Goal: Task Accomplishment & Management: Complete application form

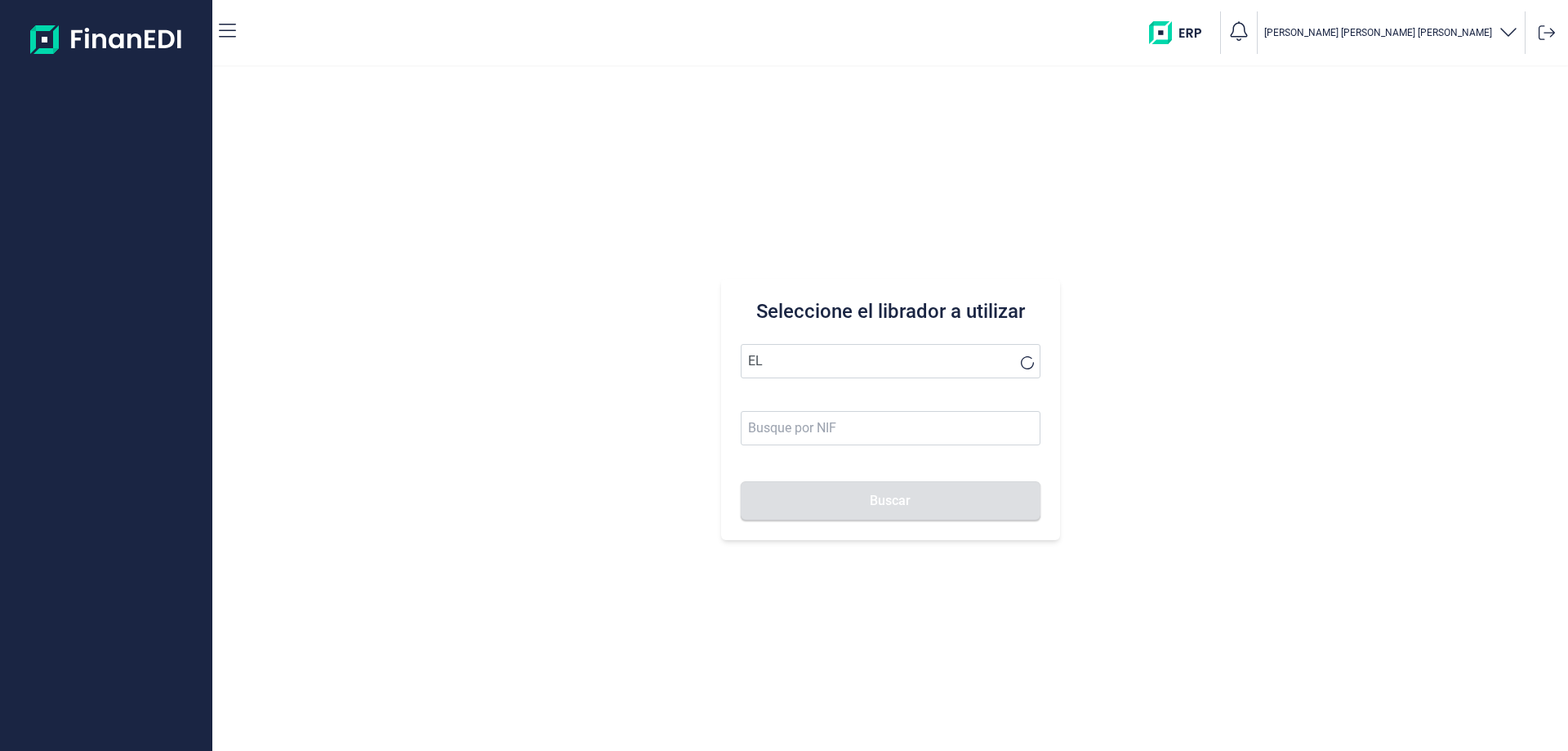
type input "E"
type input "F"
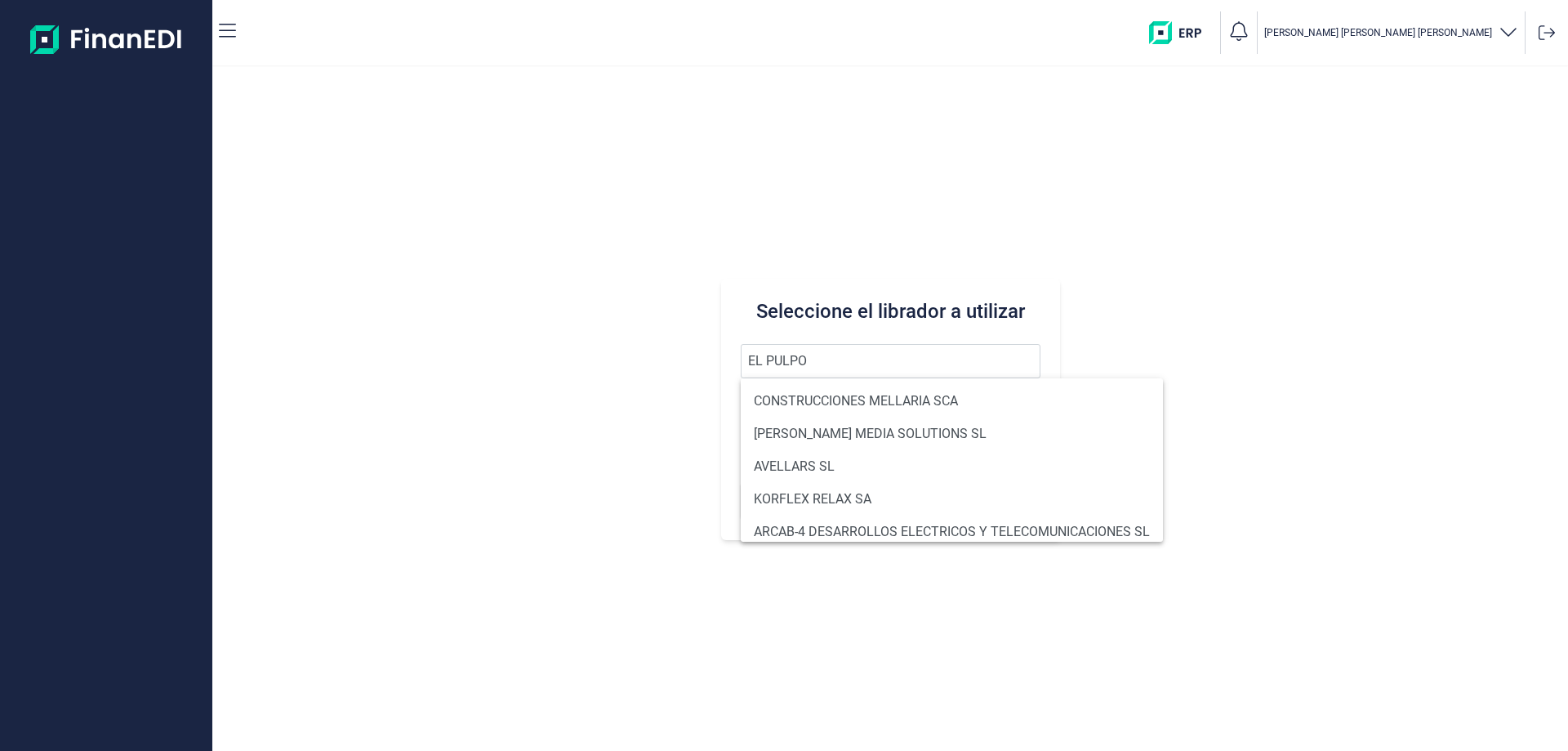
click at [741, 481] on button "Buscar" at bounding box center [890, 500] width 300 height 39
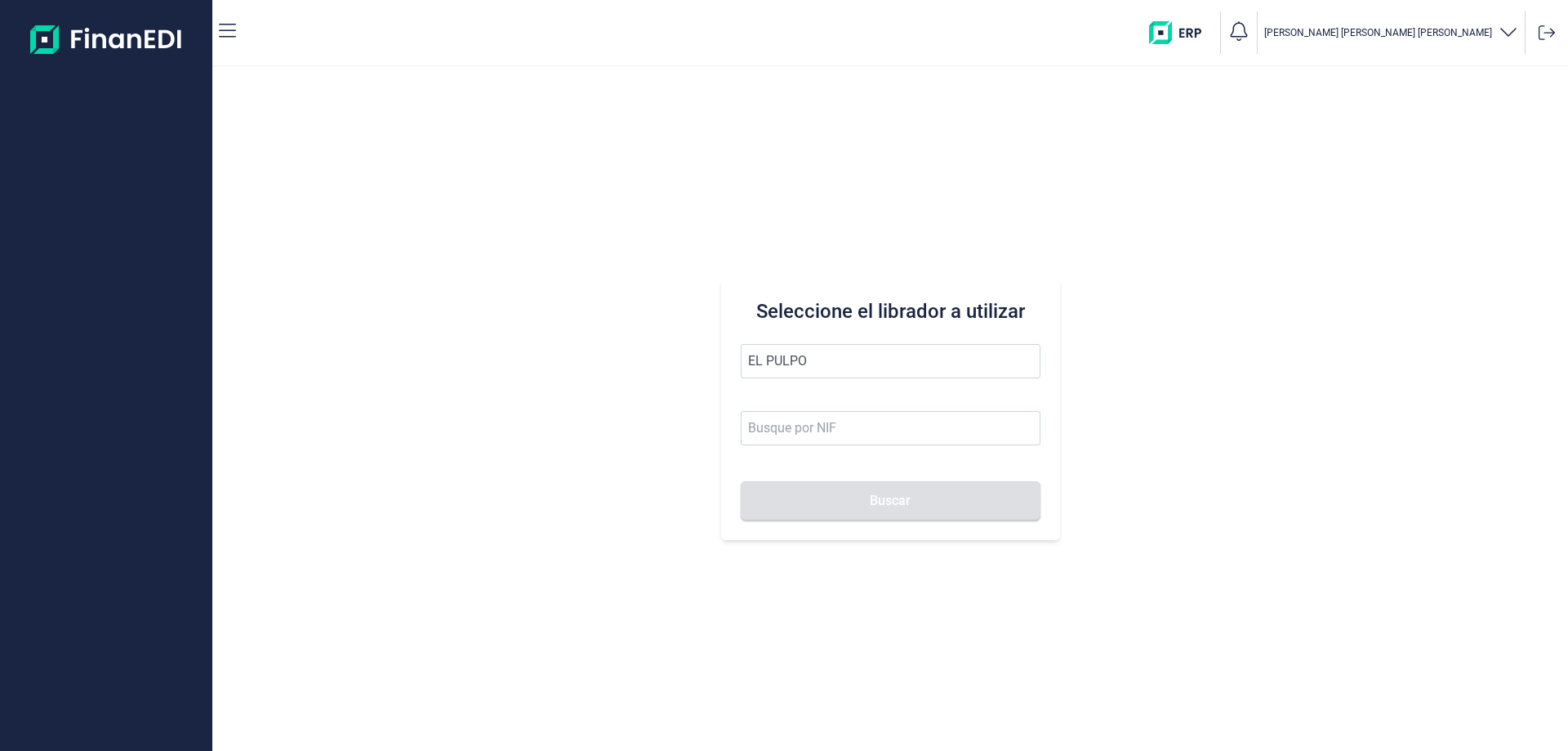
drag, startPoint x: 828, startPoint y: 363, endPoint x: 550, endPoint y: 387, distance: 279.0
click at [550, 387] on div "Seleccione el librador a utilizar EL PULPO Buscar" at bounding box center [889, 409] width 1355 height 684
click at [741, 481] on button "Buscar" at bounding box center [890, 500] width 300 height 39
click at [751, 398] on li "ECOALF RECYCLED FABRICS SL" at bounding box center [890, 401] width 300 height 33
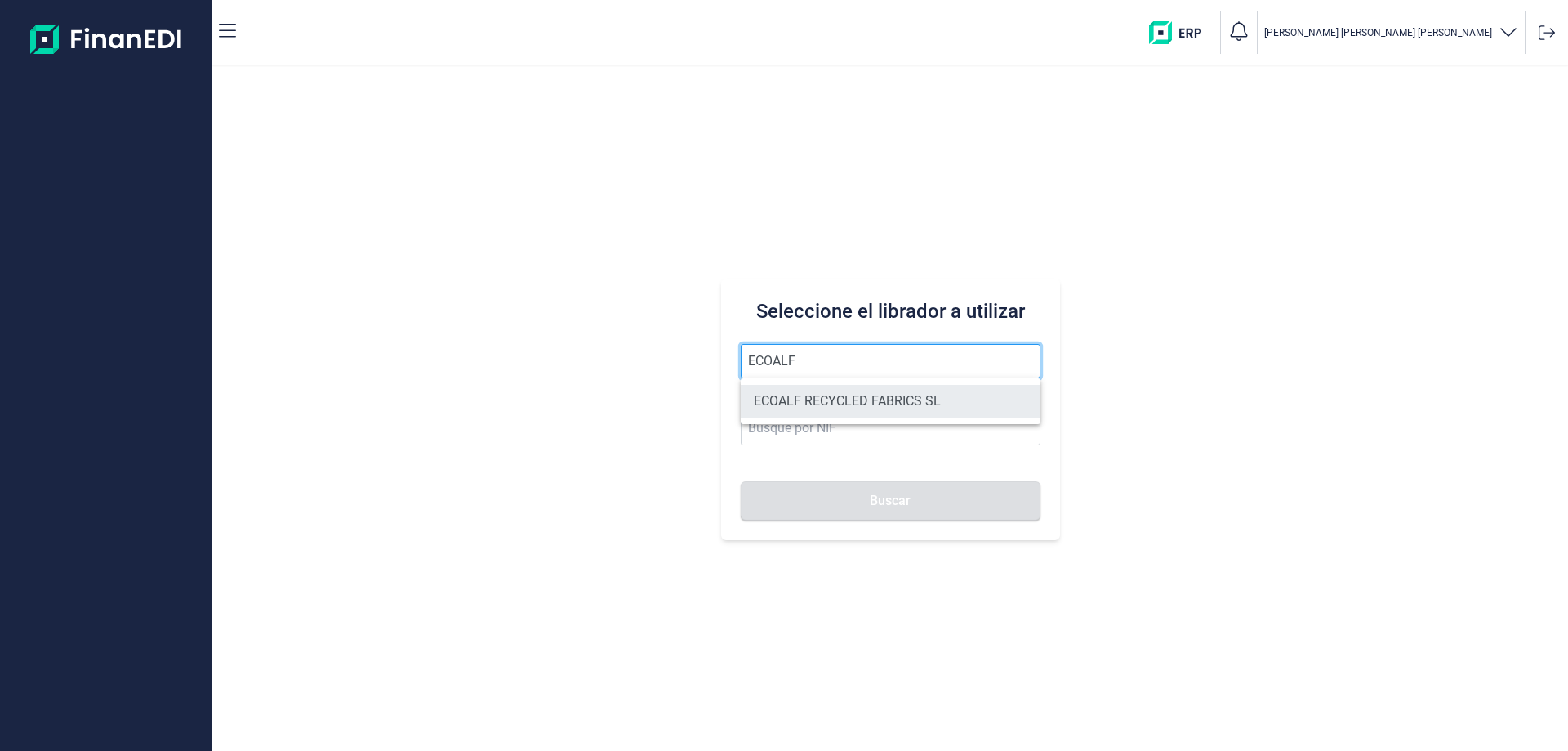
type input "ECOALF RECYCLED FABRICS SL"
type input "B85910610"
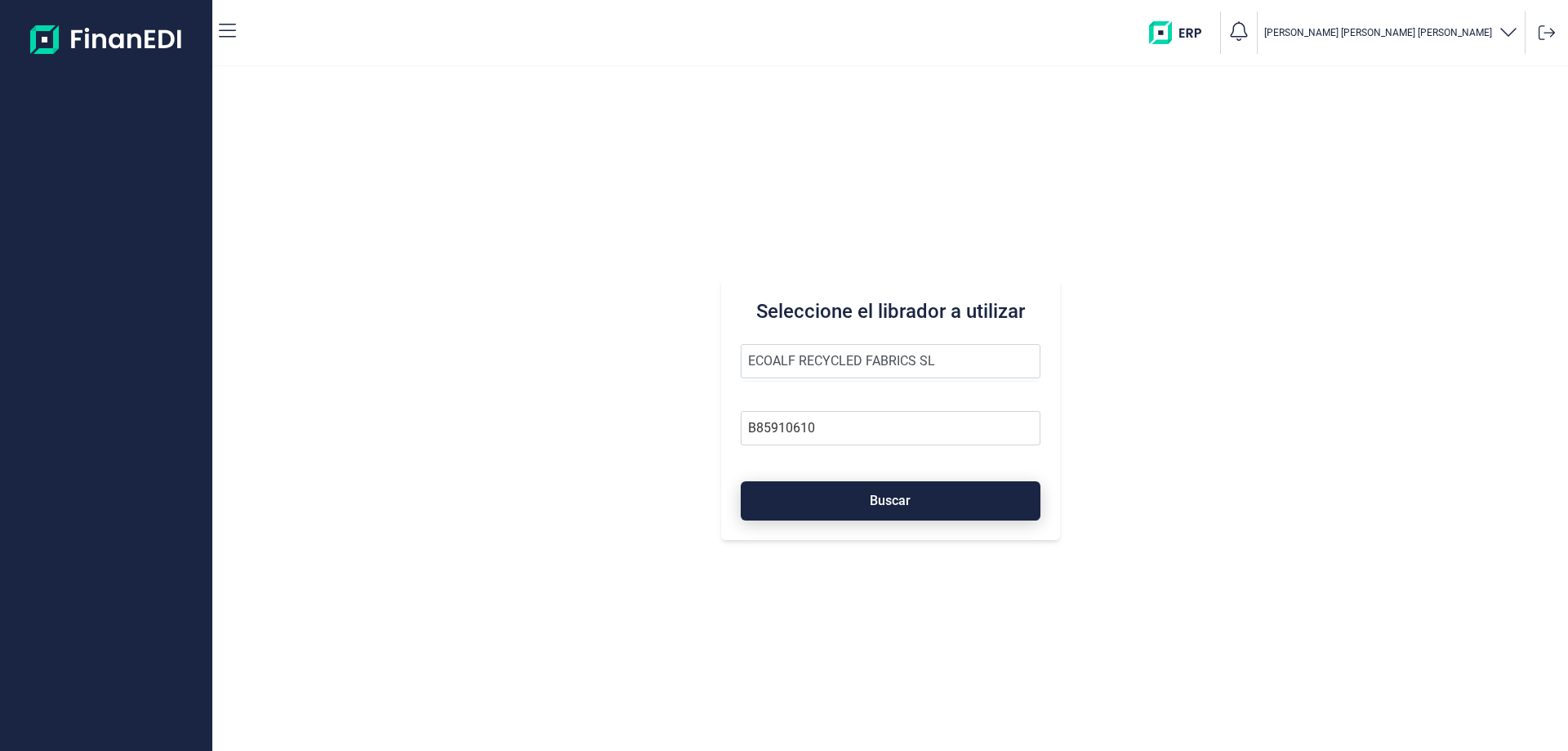
click at [848, 496] on button "Buscar" at bounding box center [890, 500] width 300 height 39
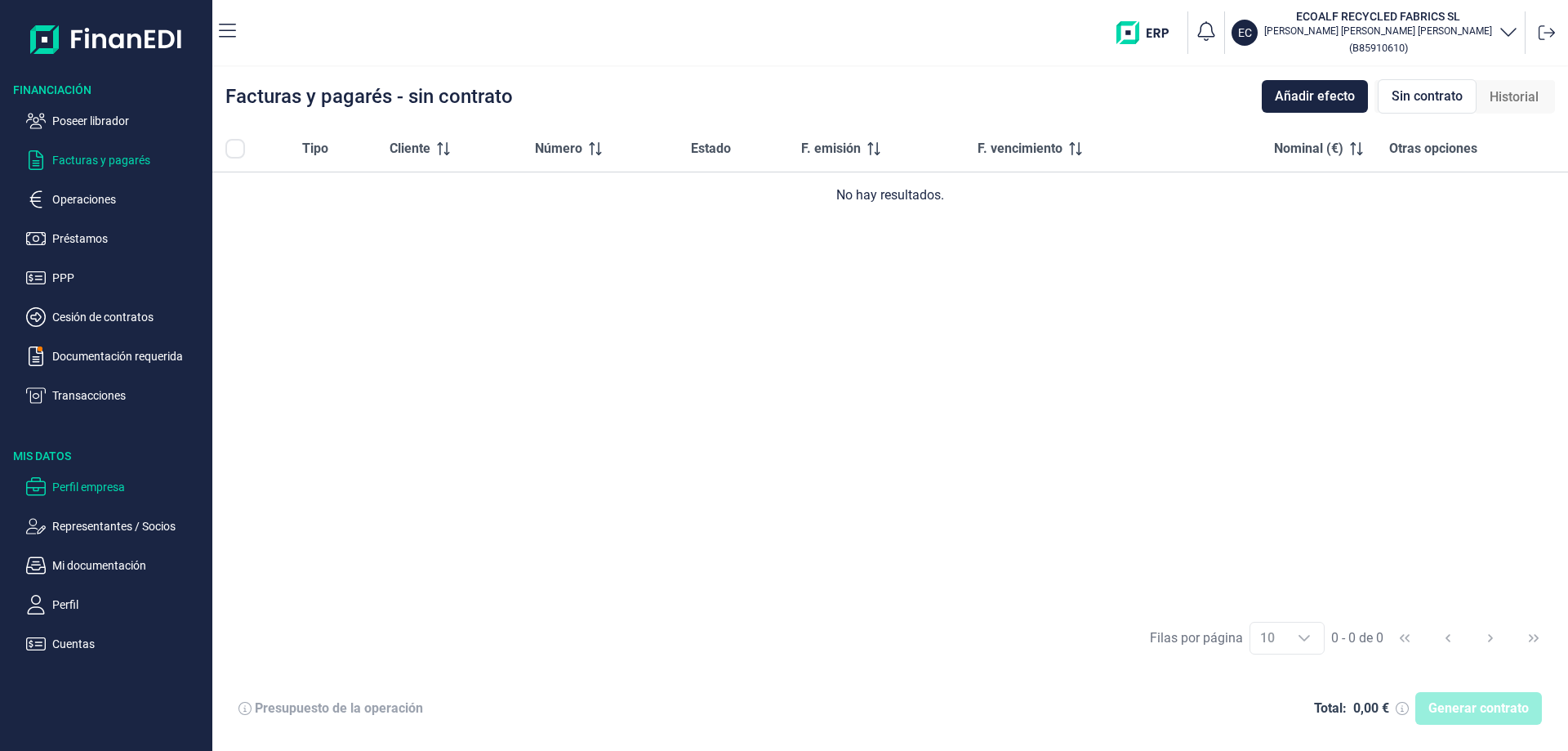
click at [91, 482] on p "Perfil empresa" at bounding box center [129, 487] width 154 height 20
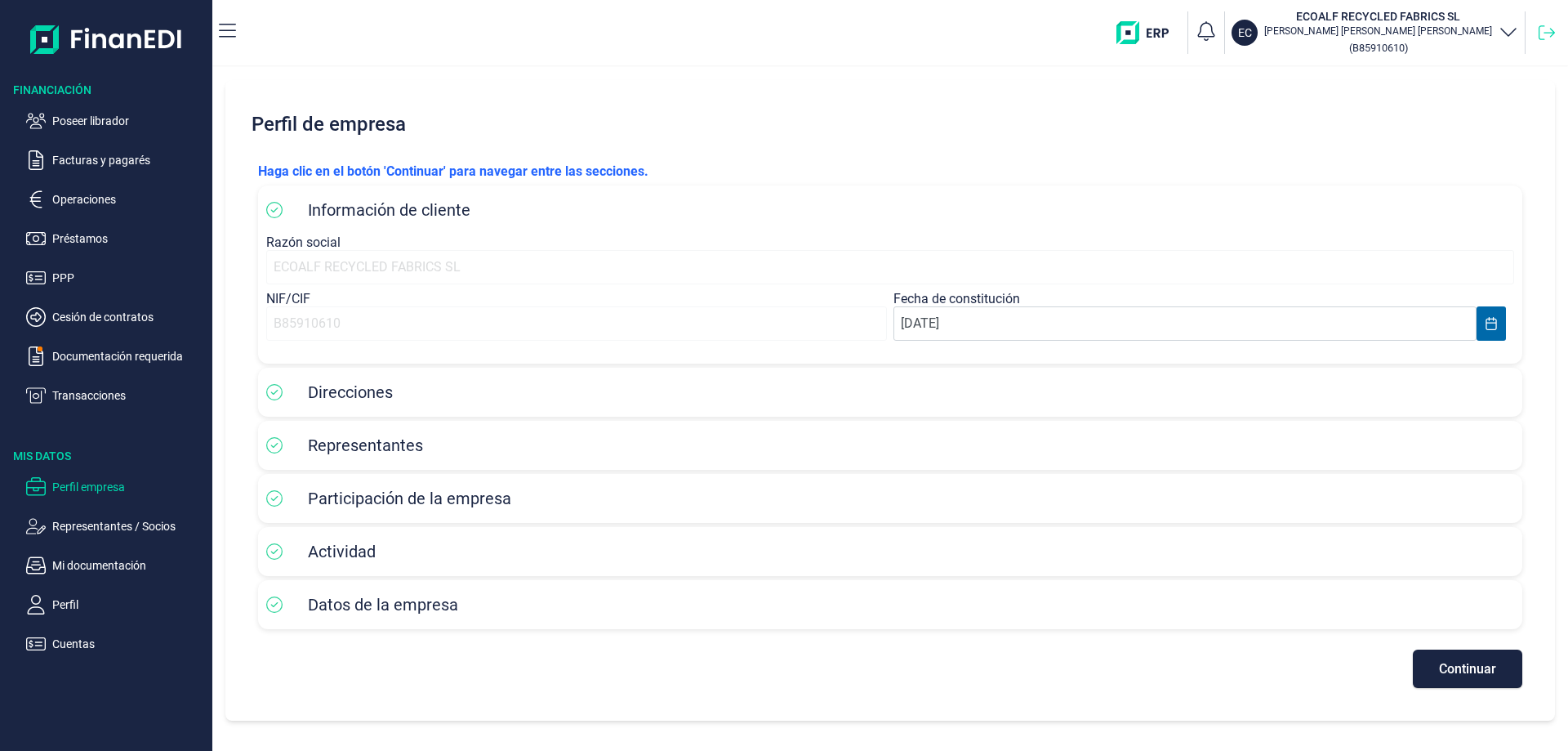
click at [1550, 29] on icon at bounding box center [1546, 33] width 16 height 14
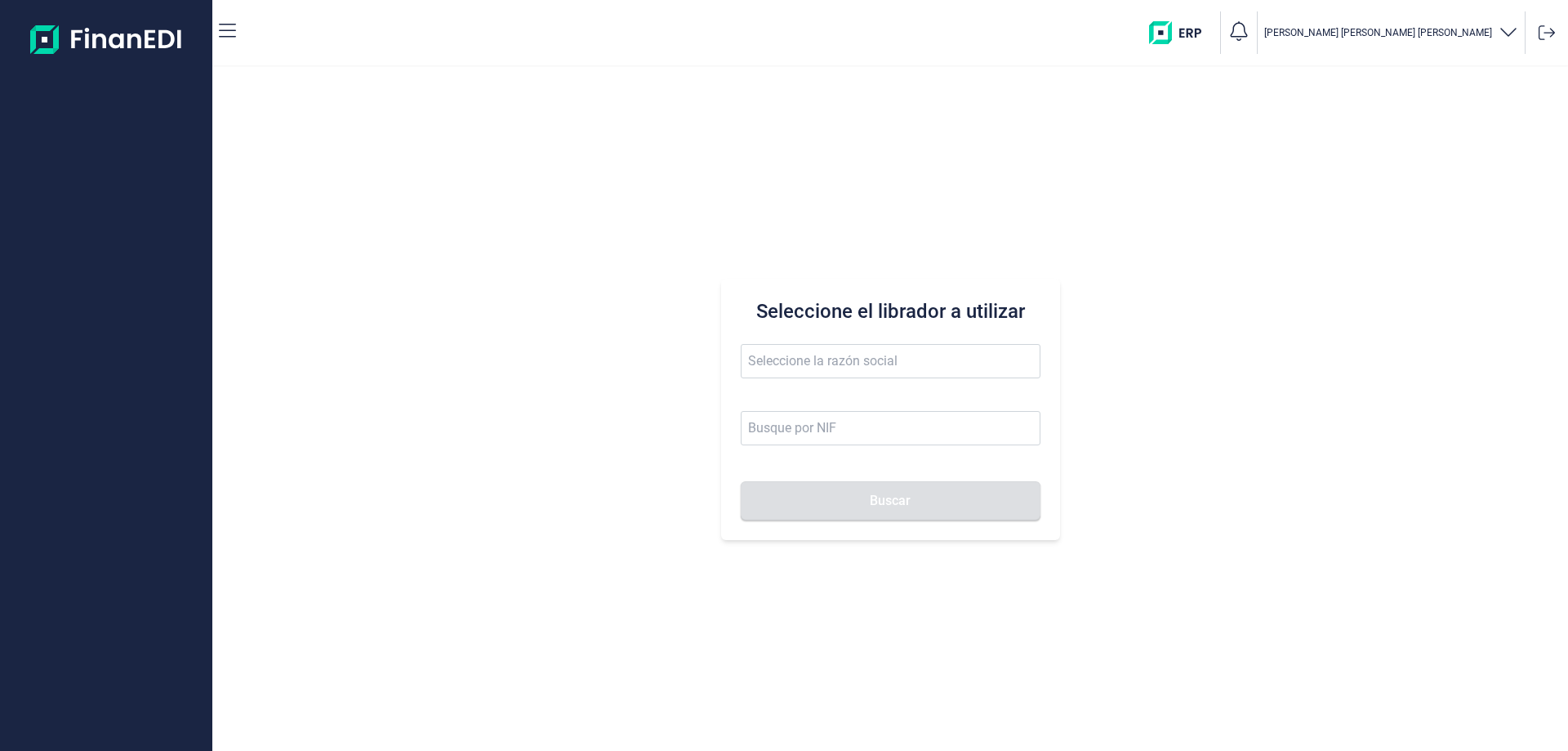
type input "e"
click at [819, 396] on li "FASHION EL PULPO SL" at bounding box center [890, 401] width 300 height 33
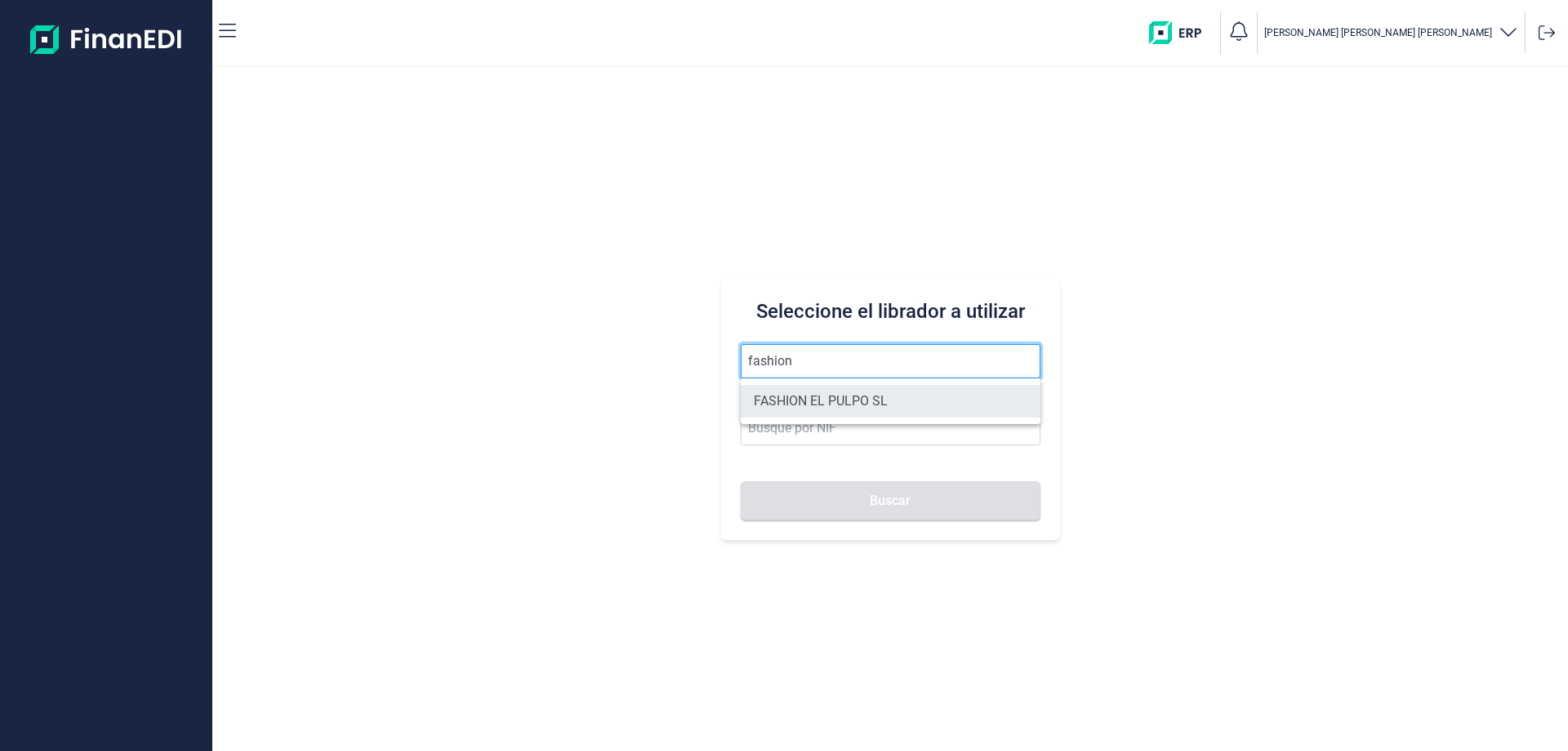
type input "FASHION EL PULPO SL"
type input "B70567763"
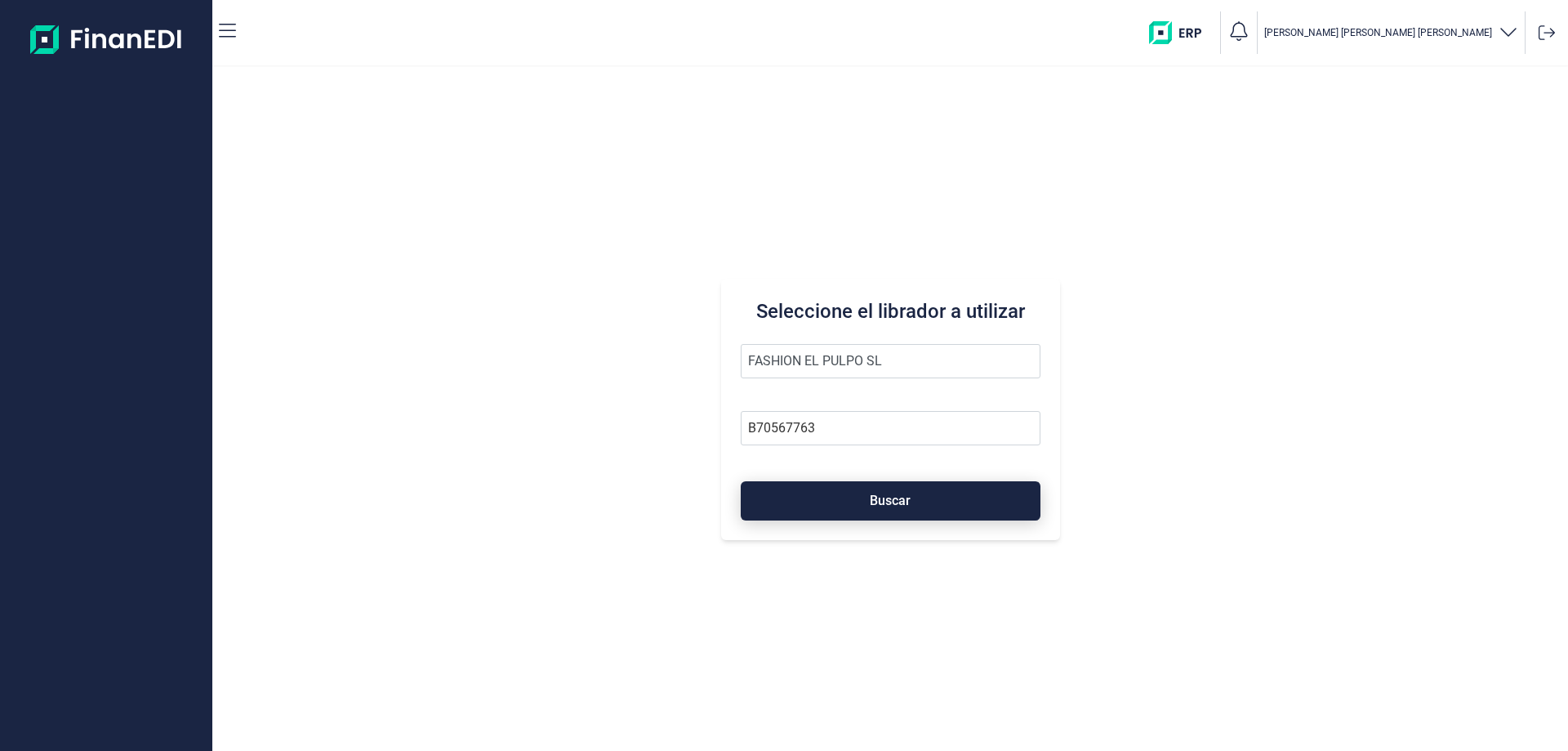
click at [869, 503] on button "Buscar" at bounding box center [890, 500] width 300 height 39
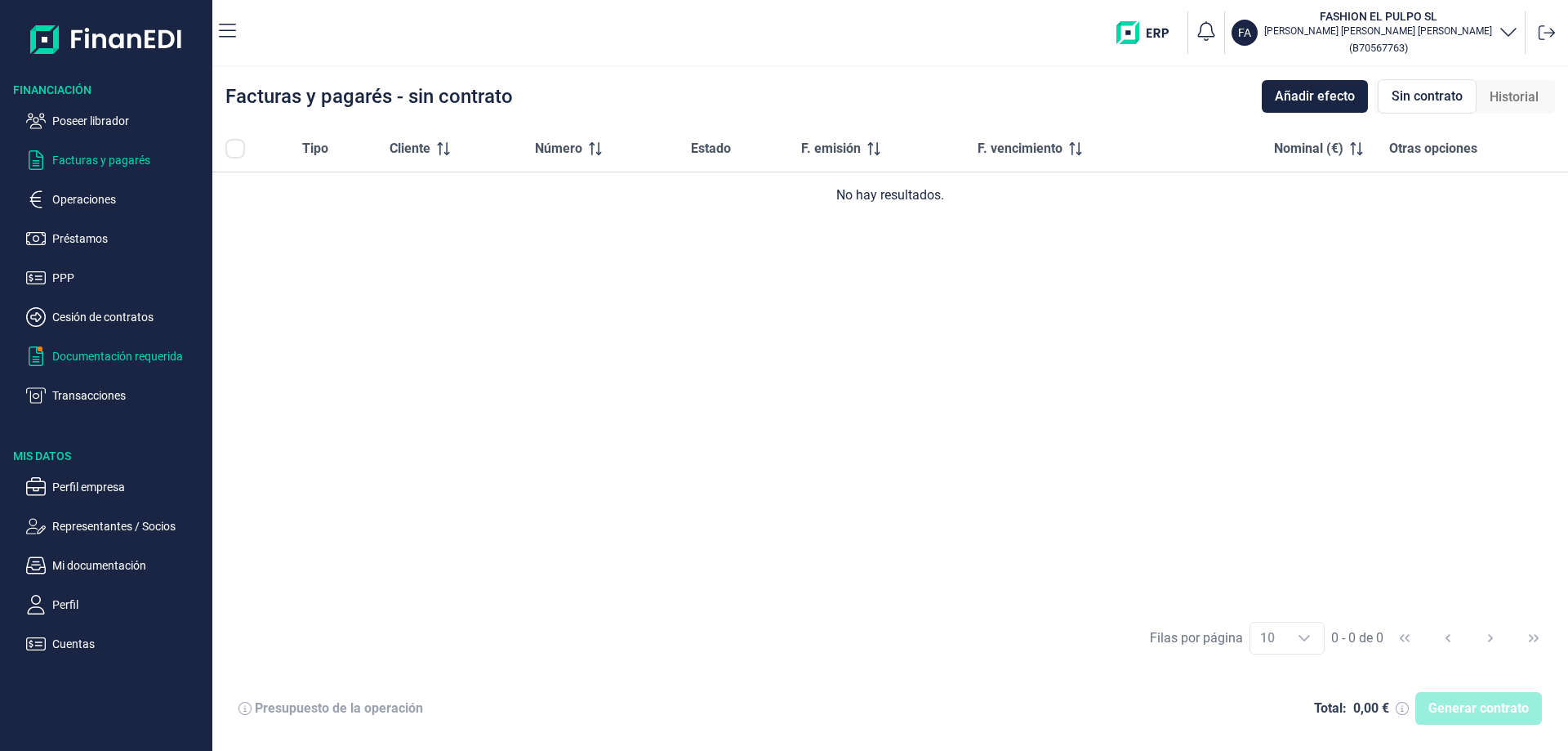
click at [107, 361] on p "Documentación requerida" at bounding box center [129, 356] width 154 height 20
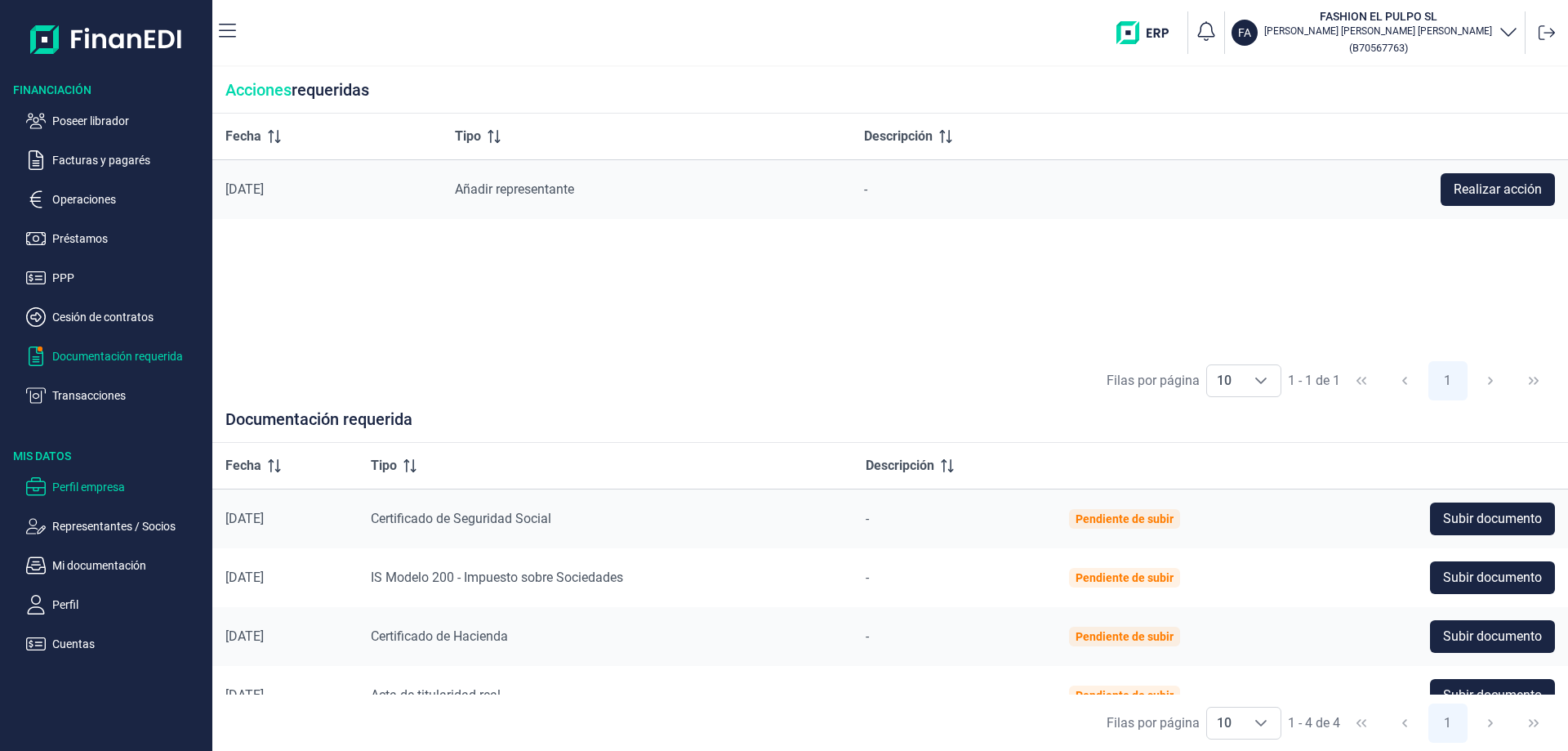
click at [82, 488] on p "Perfil empresa" at bounding box center [129, 487] width 154 height 20
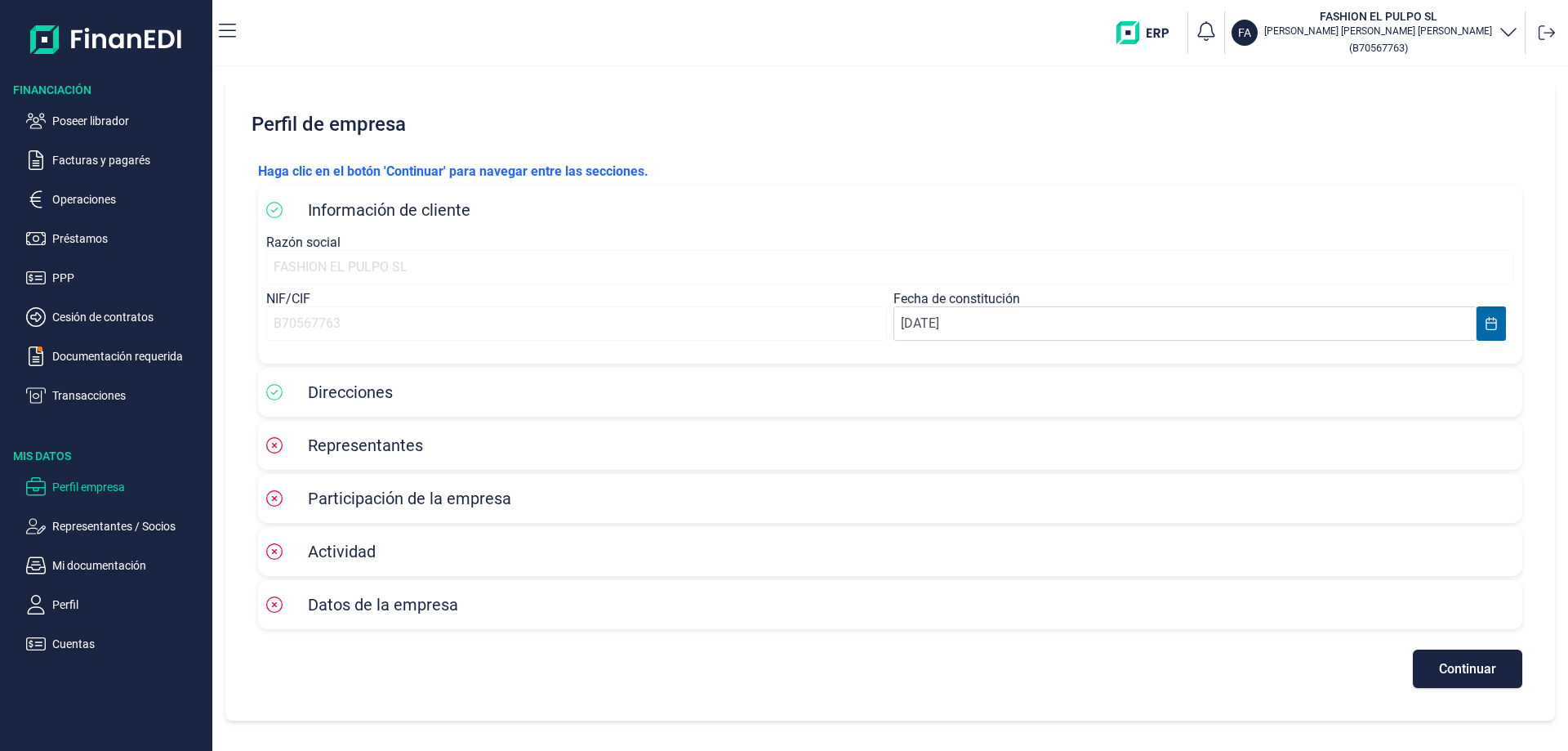
click at [382, 391] on span "Direcciones" at bounding box center [350, 392] width 85 height 20
click at [1443, 662] on span "Continuar" at bounding box center [1467, 669] width 57 height 13
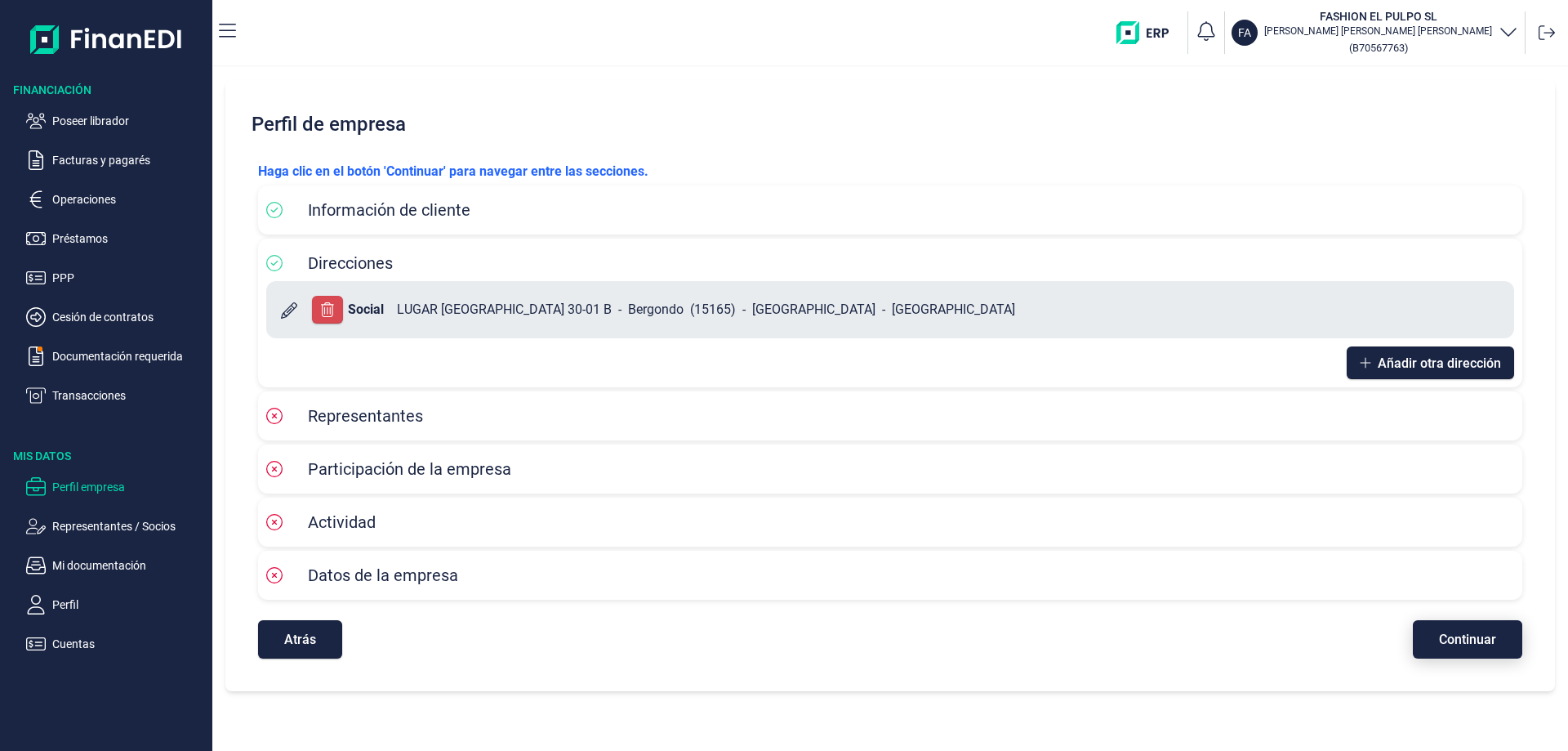
click at [1447, 645] on span "Continuar" at bounding box center [1467, 640] width 57 height 13
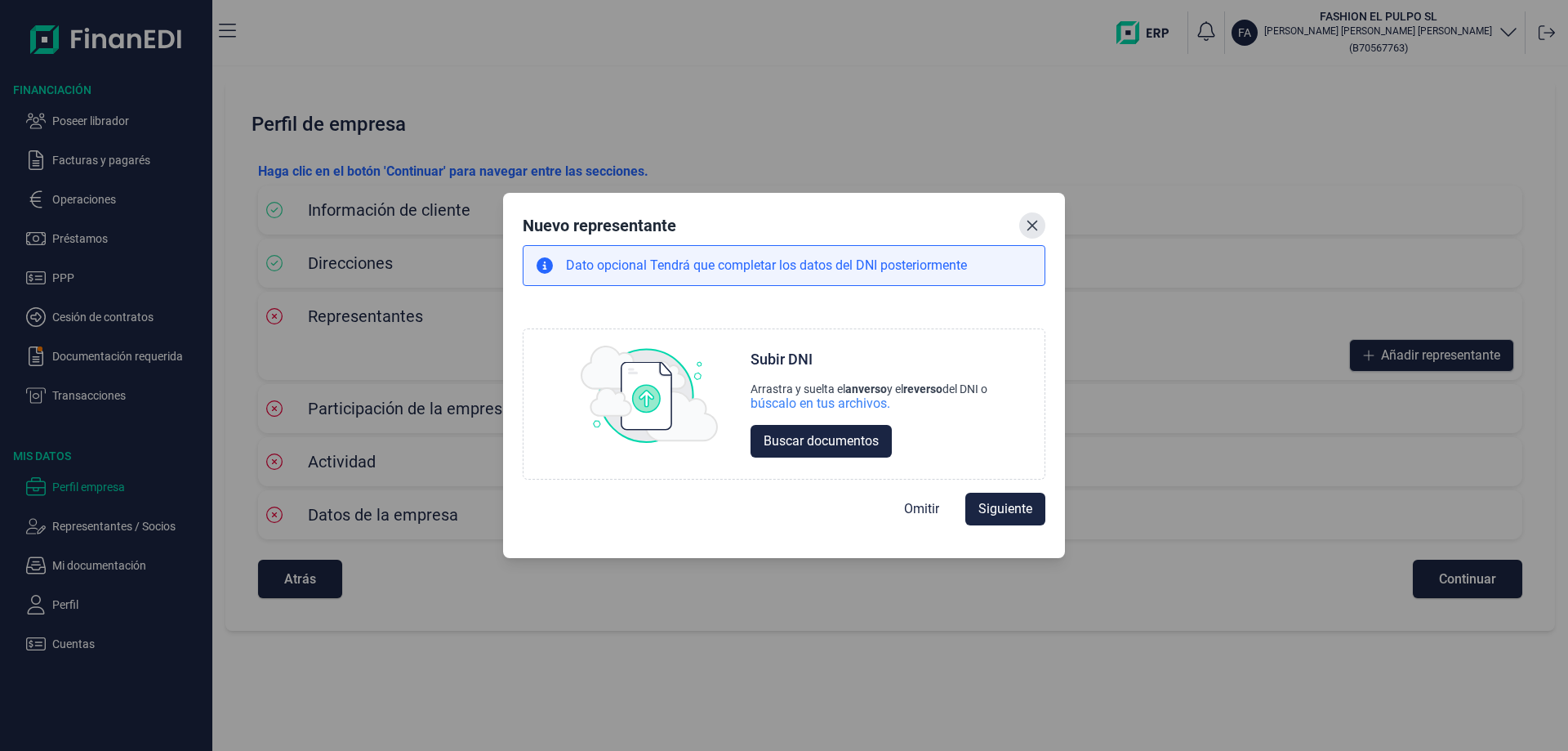
click at [1023, 221] on button "Close" at bounding box center [1032, 225] width 26 height 26
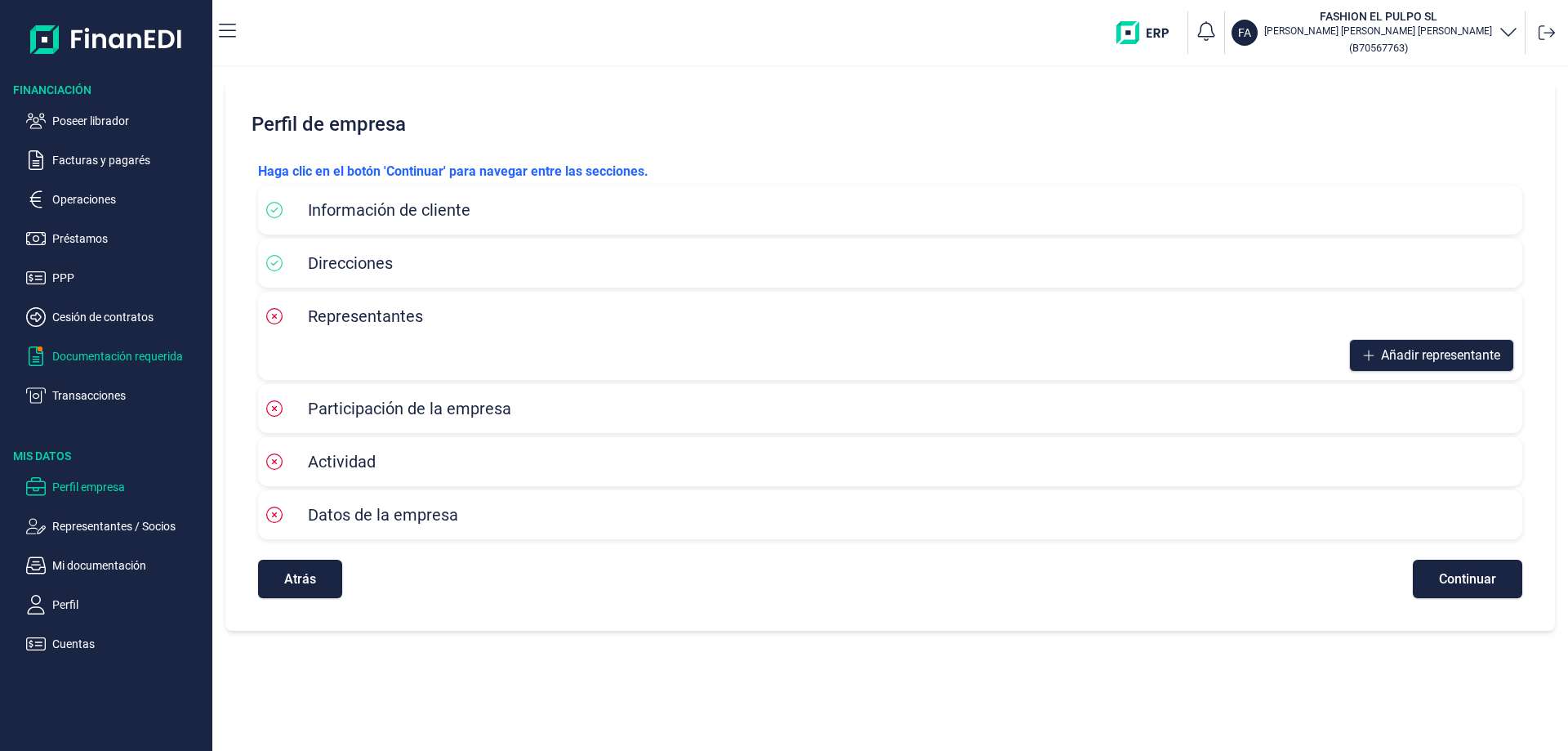
click at [122, 357] on p "Documentación requerida" at bounding box center [129, 356] width 154 height 20
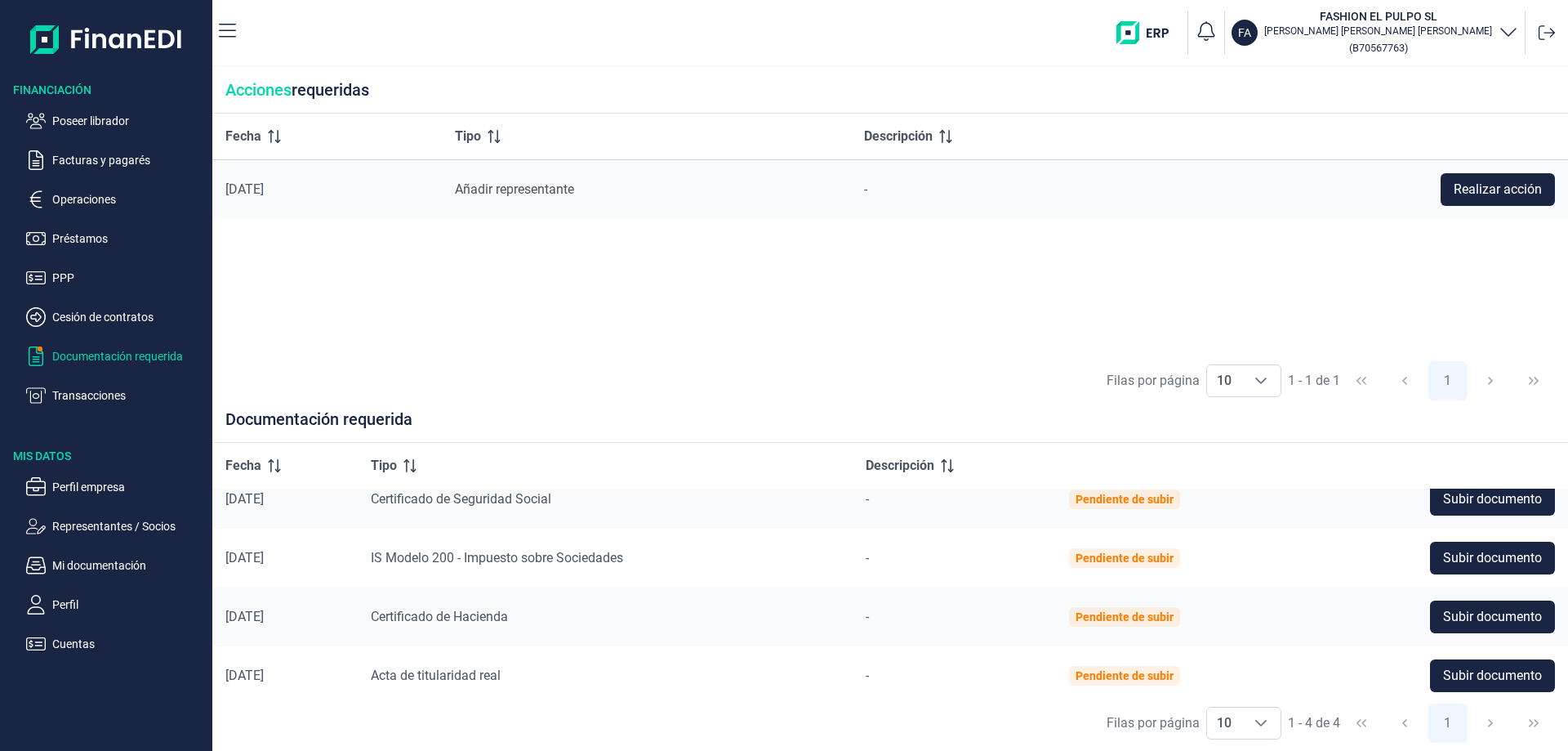
scroll to position [29, 0]
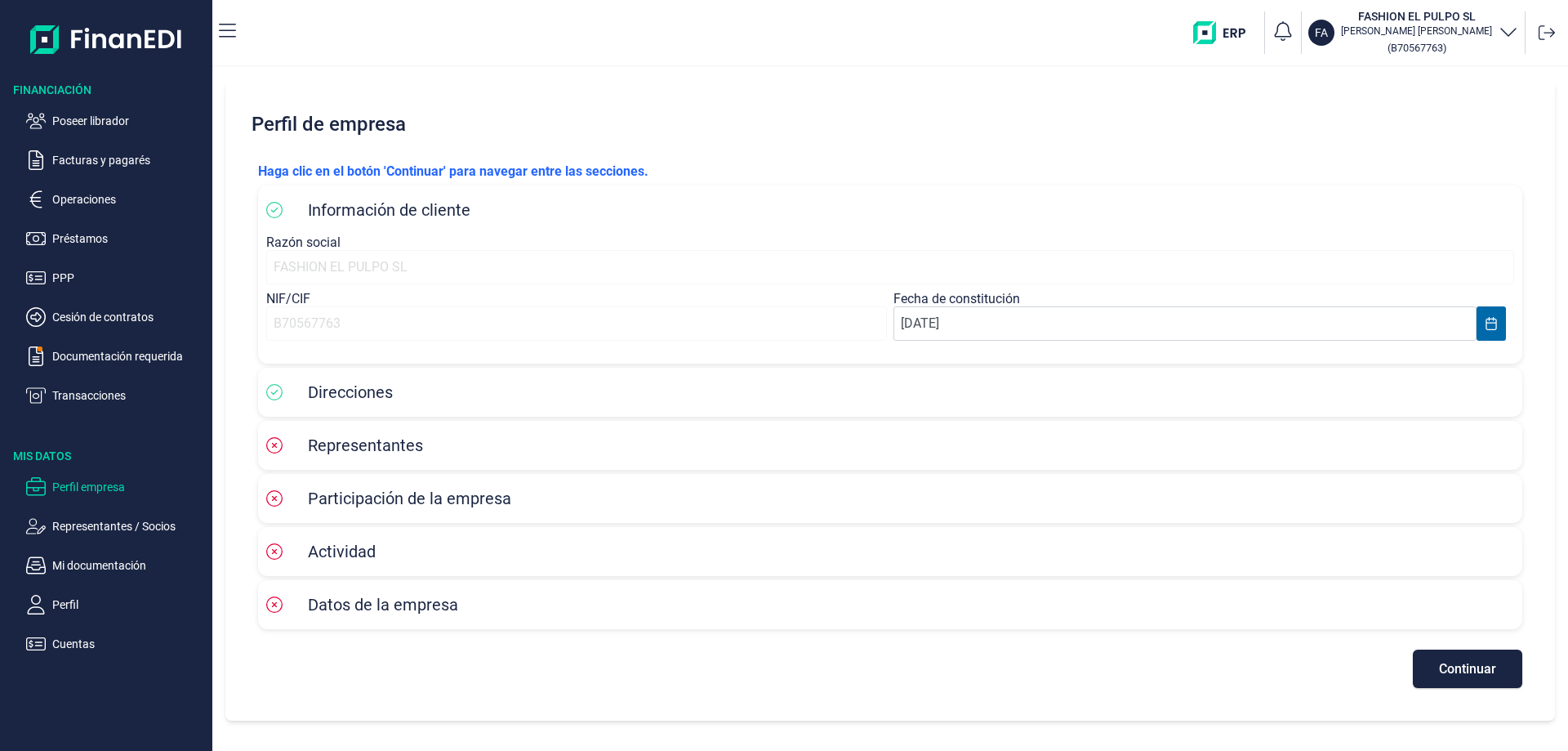
click at [452, 397] on div "Direcciones" at bounding box center [890, 391] width 1248 height 24
click at [361, 449] on span "Representantes" at bounding box center [365, 446] width 115 height 20
click at [1429, 657] on button "Continuar" at bounding box center [1467, 669] width 110 height 38
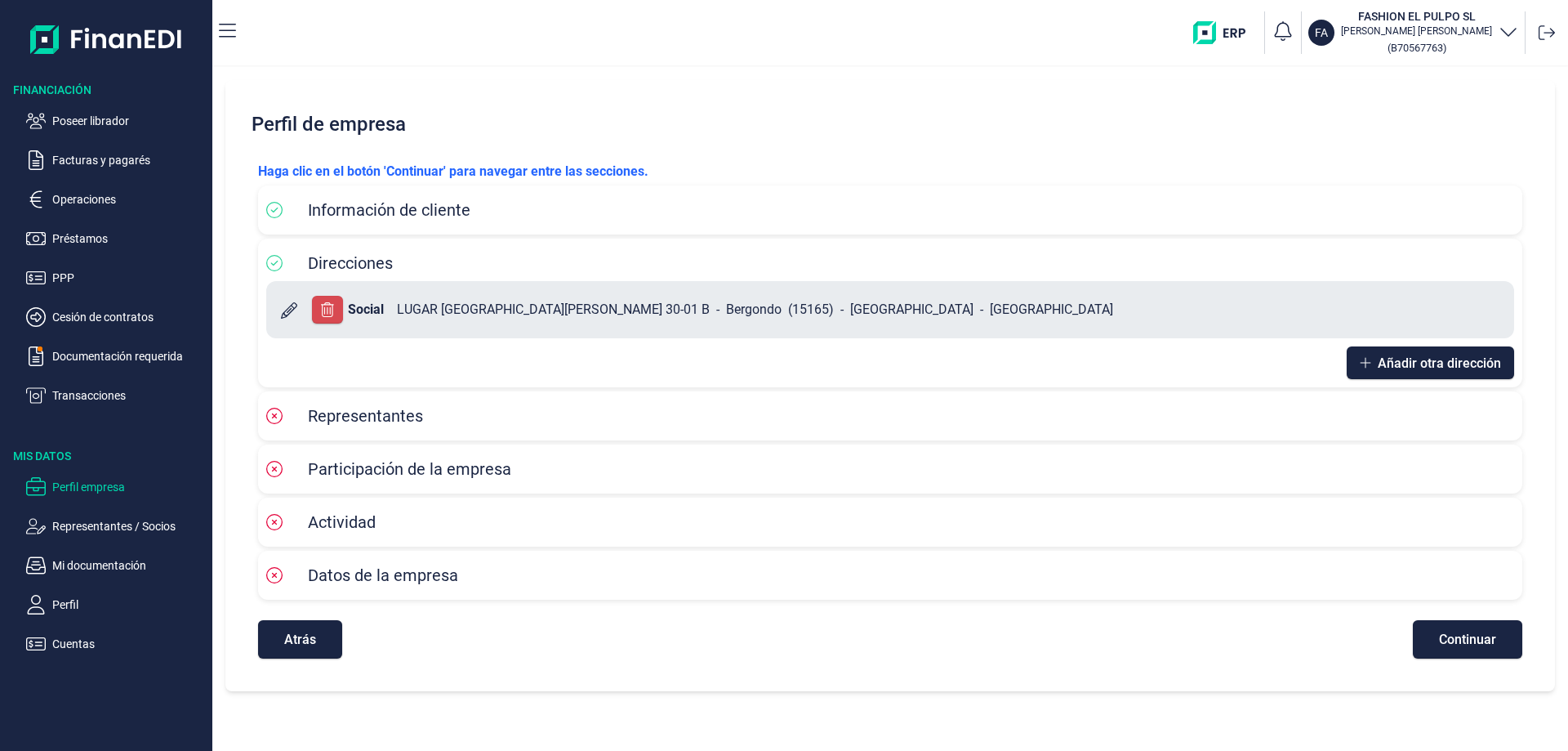
click at [1434, 662] on div "Haga clic en el botón 'Continuar' para navegar entre las secciones. Información…" at bounding box center [890, 409] width 1290 height 523
click at [1454, 629] on button "Continuar" at bounding box center [1467, 640] width 110 height 38
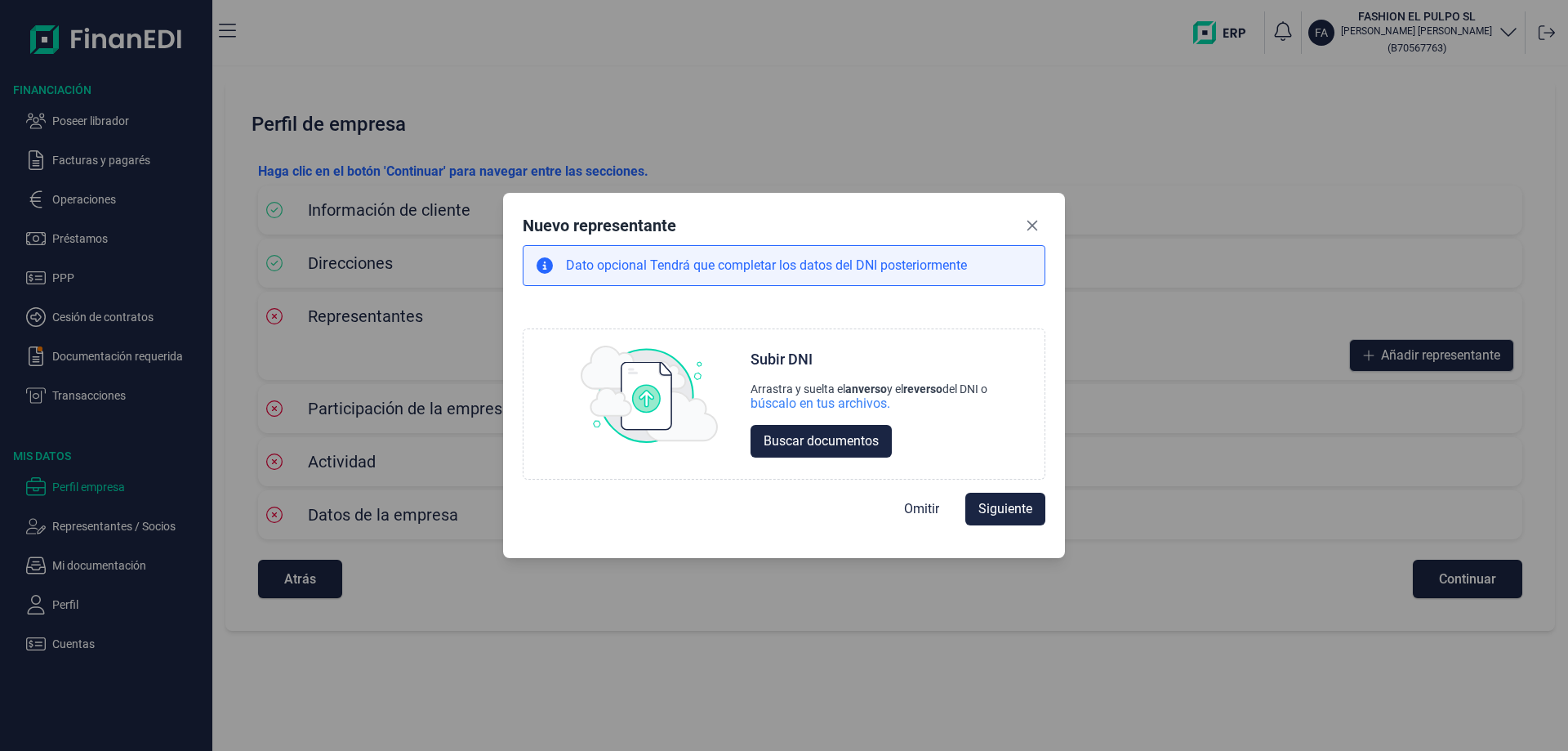
click at [1040, 213] on div at bounding box center [1032, 225] width 26 height 26
click at [1028, 228] on icon "Close" at bounding box center [1033, 226] width 11 height 11
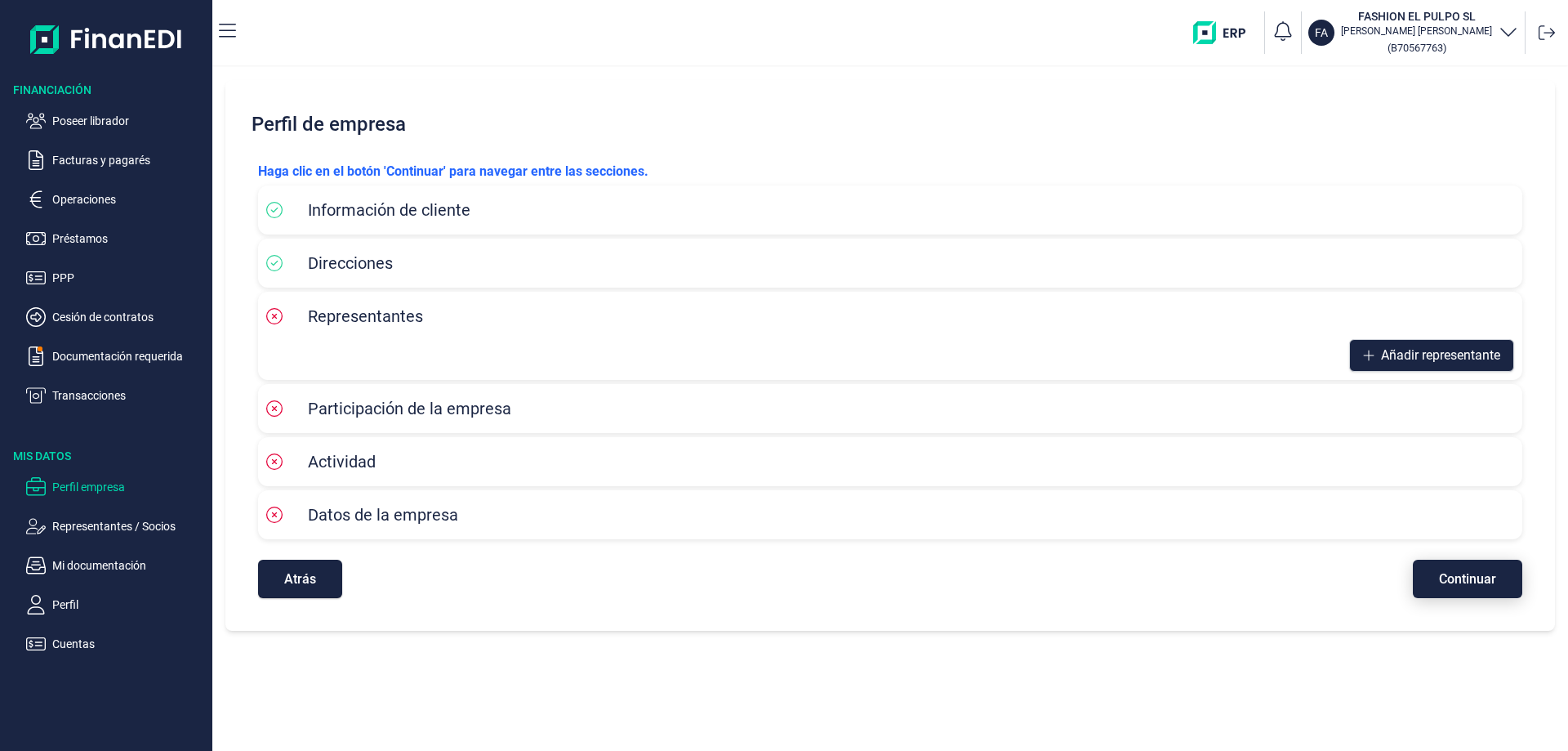
click at [1465, 584] on span "Continuar" at bounding box center [1467, 579] width 57 height 13
click at [1461, 579] on span "Continuar" at bounding box center [1467, 579] width 57 height 13
click at [428, 390] on div "Participación de la empresa" at bounding box center [890, 409] width 1264 height 49
click at [325, 579] on button "Atrás" at bounding box center [300, 579] width 84 height 38
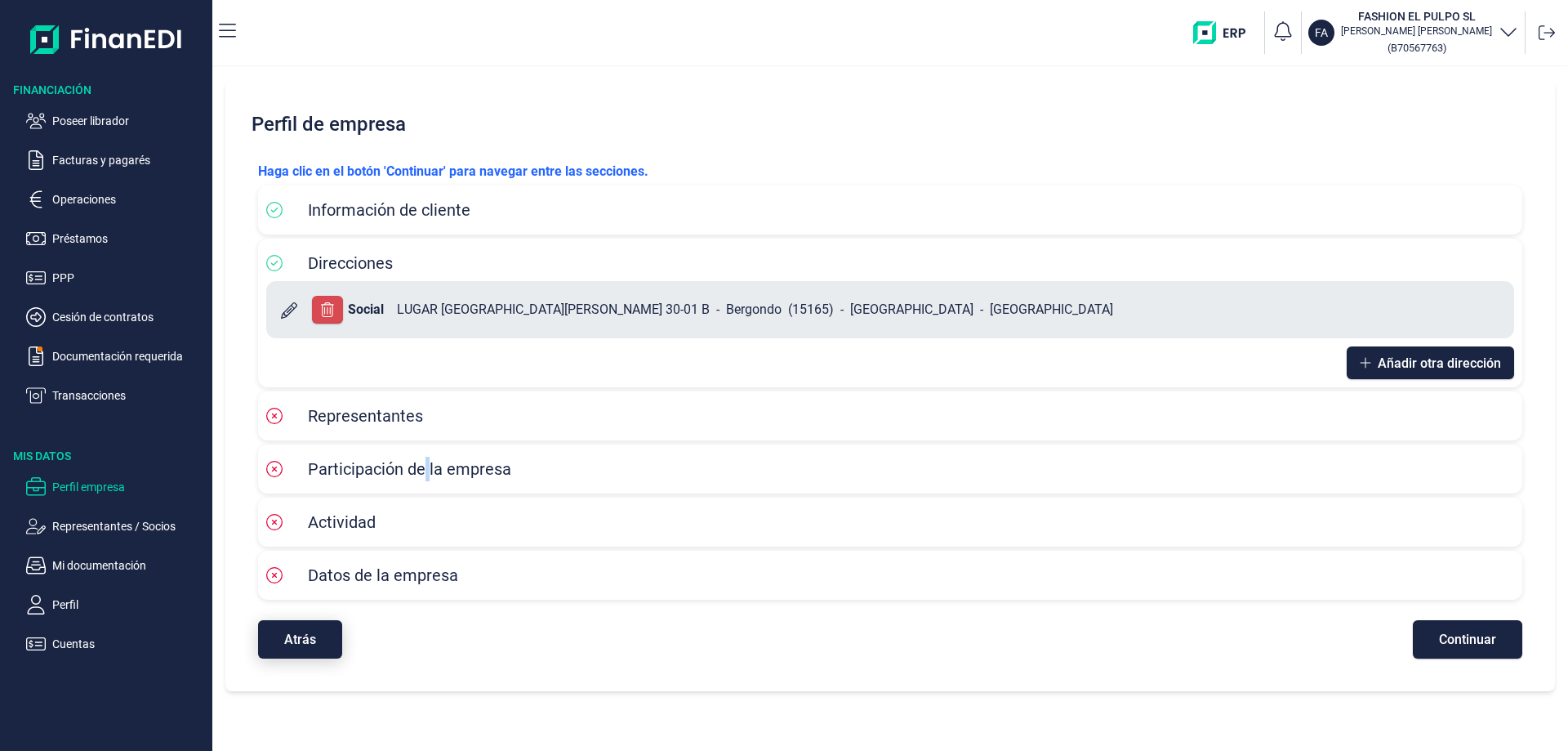
click at [291, 623] on button "Atrás" at bounding box center [300, 640] width 84 height 38
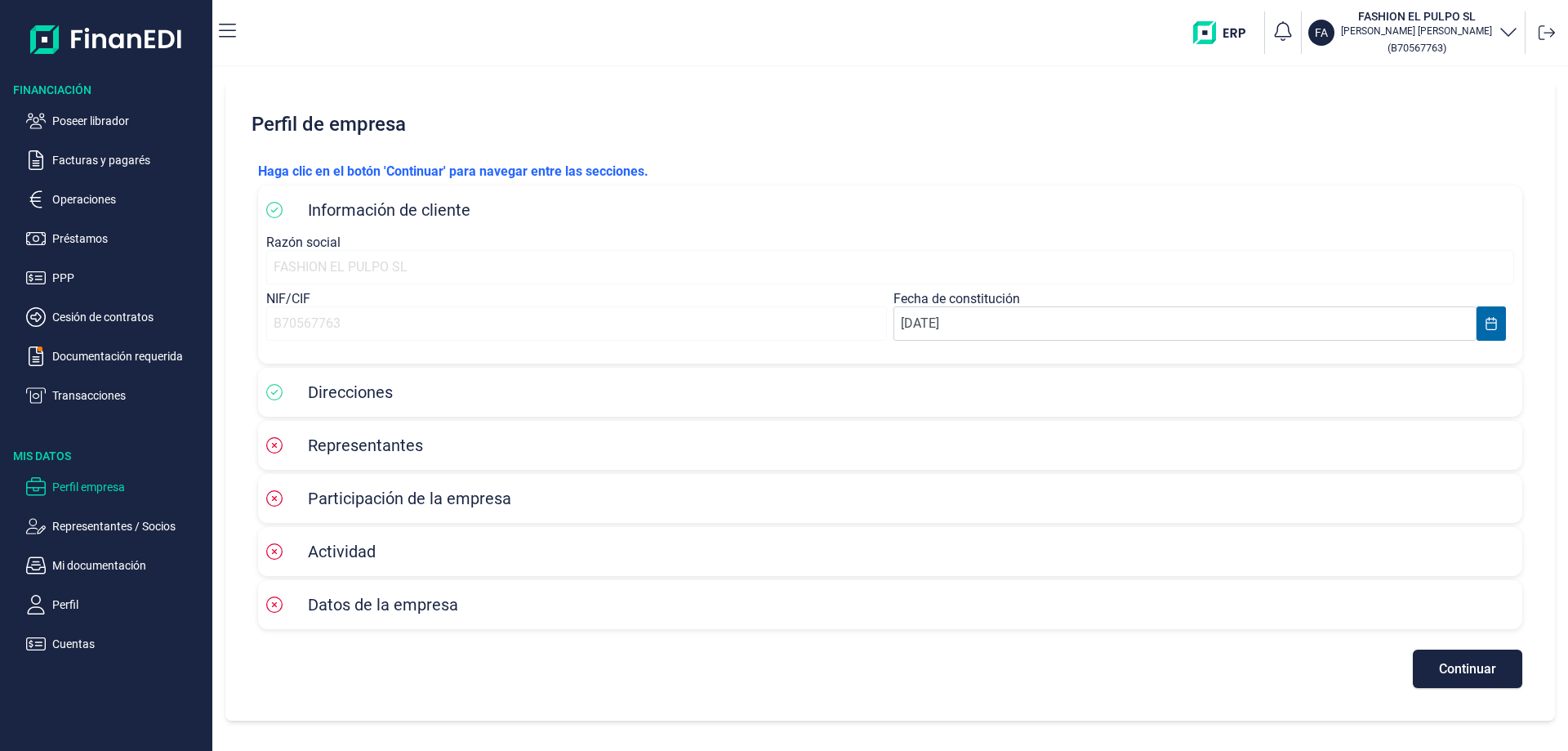
click at [292, 630] on div "Información de cliente Razón social FASHION EL PULPO SL NIF/CIF B70567763 Fecha…" at bounding box center [890, 407] width 1264 height 452
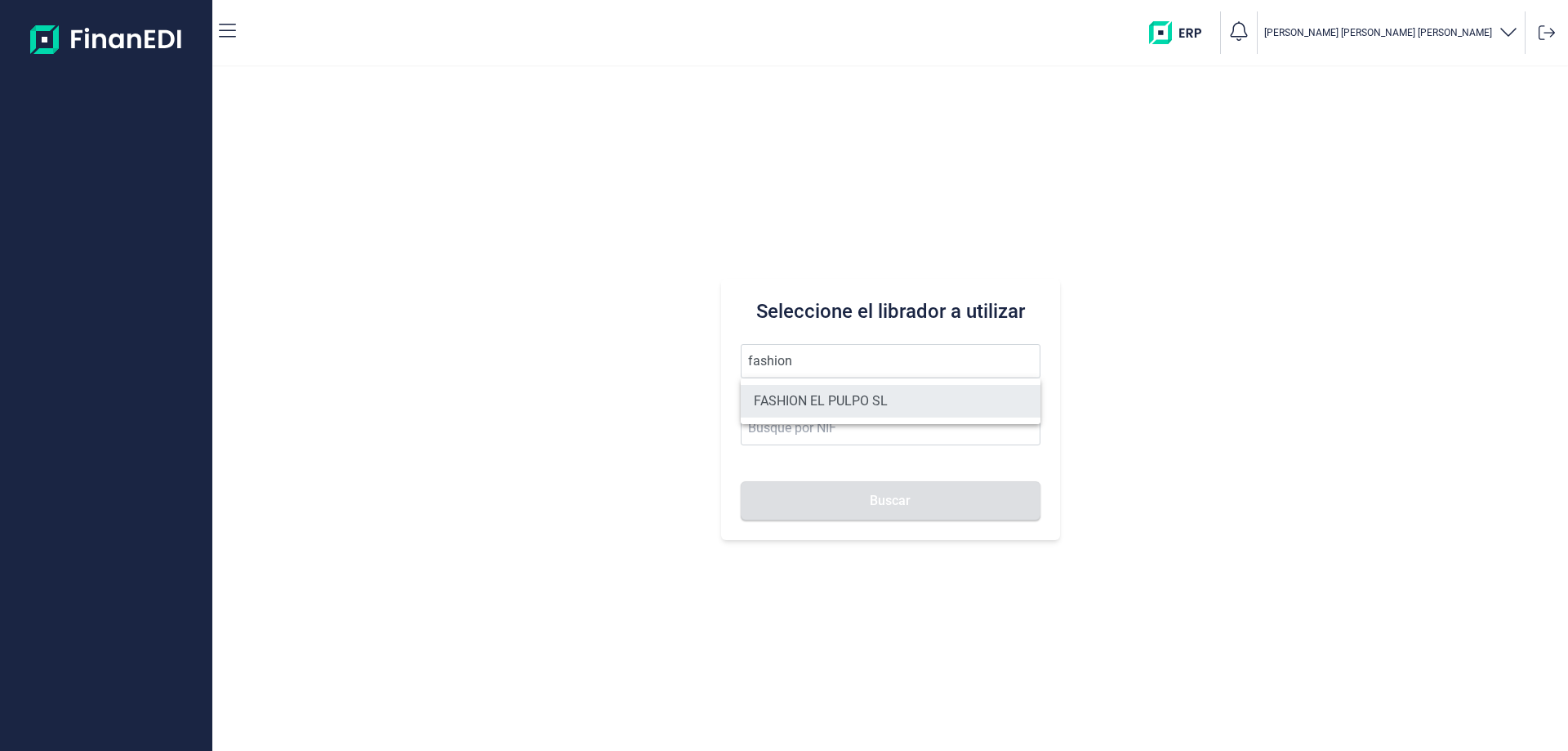
click at [799, 407] on li "FASHION EL PULPO SL" at bounding box center [890, 401] width 300 height 33
type input "FASHION EL PULPO SL"
type input "B70567763"
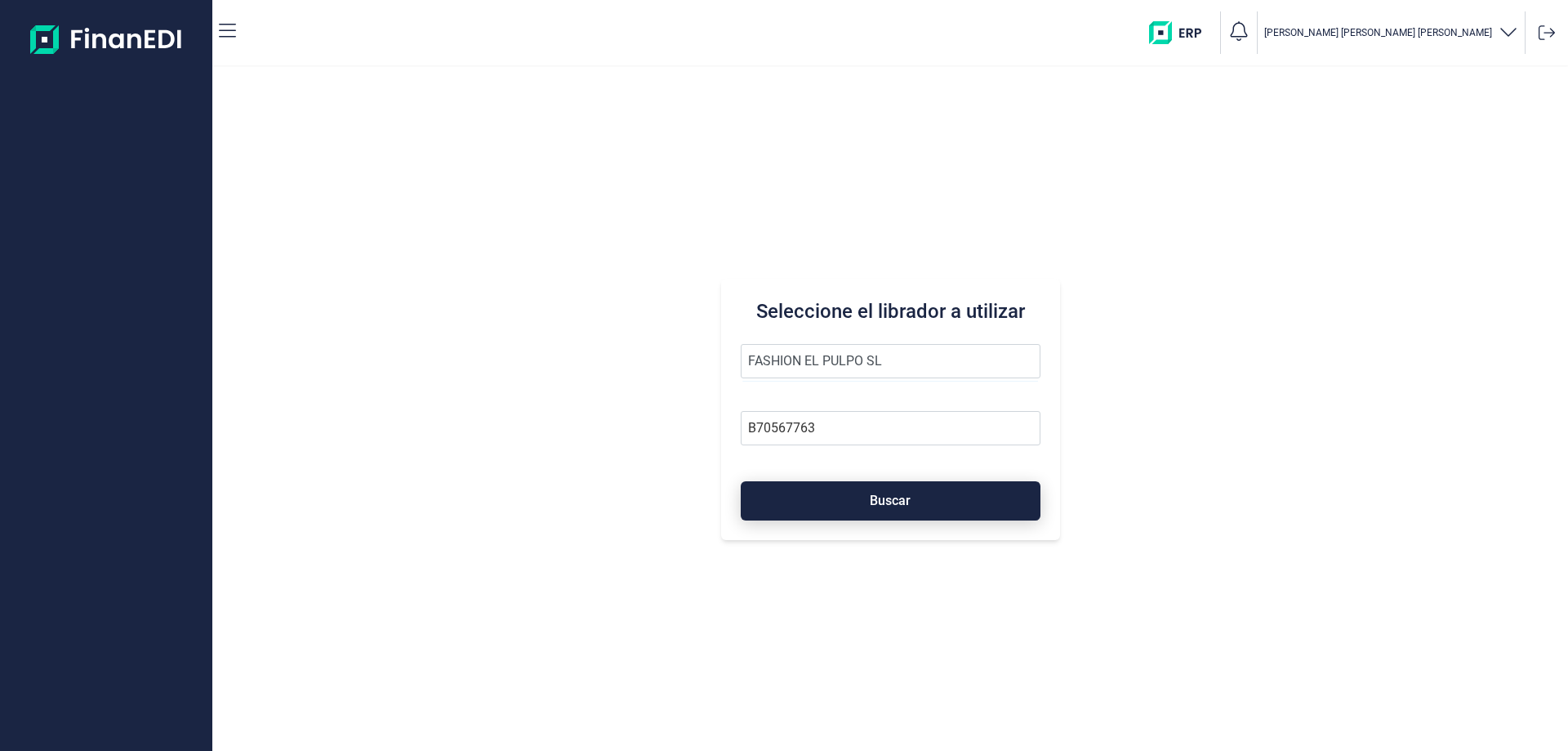
click at [838, 501] on button "Buscar" at bounding box center [890, 500] width 300 height 39
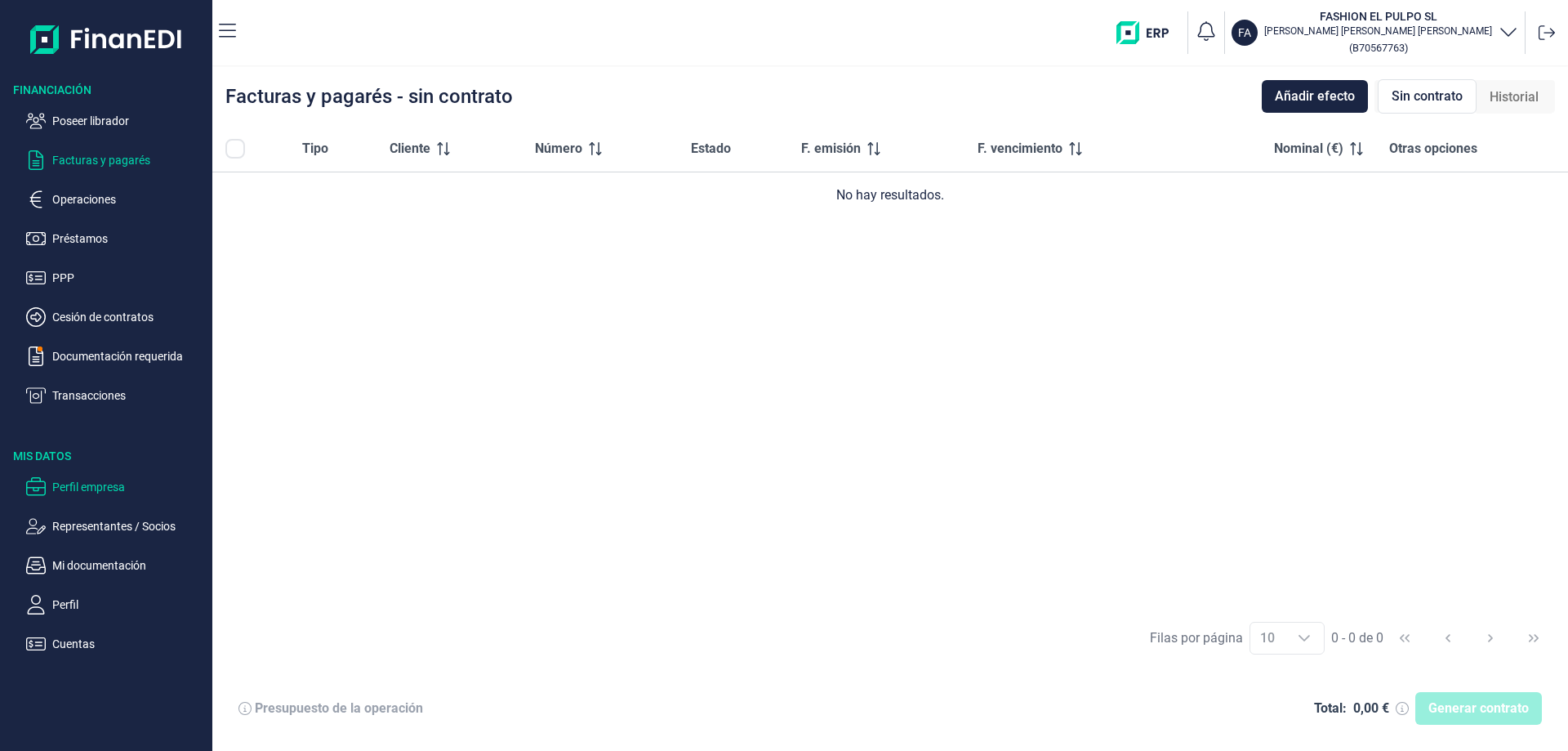
click at [96, 487] on p "Perfil empresa" at bounding box center [129, 487] width 154 height 20
